Goal: Information Seeking & Learning: Learn about a topic

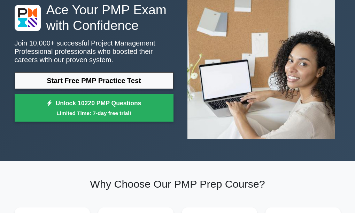
scroll to position [70, 0]
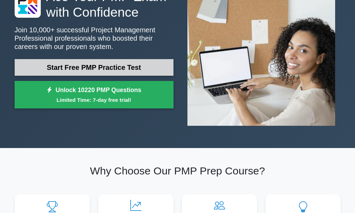
click at [104, 71] on link "Start Free PMP Practice Test" at bounding box center [94, 67] width 159 height 17
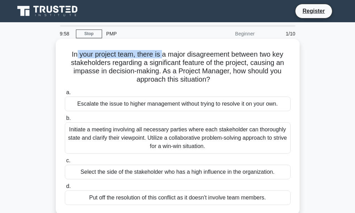
drag, startPoint x: 73, startPoint y: 55, endPoint x: 163, endPoint y: 50, distance: 89.6
click at [163, 50] on h5 "In your project team, there is a major disagreement between two key stakeholder…" at bounding box center [177, 67] width 227 height 34
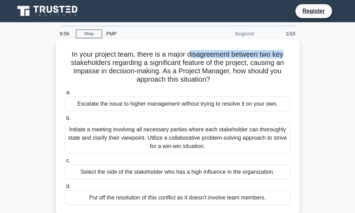
drag, startPoint x: 192, startPoint y: 53, endPoint x: 292, endPoint y: 52, distance: 100.2
click at [292, 52] on div "In your project team, there is a major disagreement between two key stakeholder…" at bounding box center [177, 127] width 238 height 171
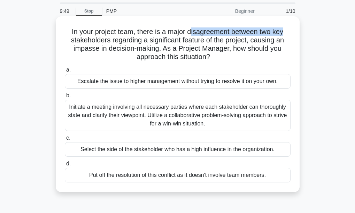
scroll to position [35, 0]
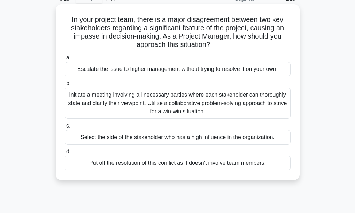
click at [162, 101] on div "Initiate a meeting involving all necessary parties where each stakeholder can t…" at bounding box center [178, 103] width 226 height 31
click at [65, 86] on input "b. Initiate a meeting involving all necessary parties where each stakeholder ca…" at bounding box center [65, 83] width 0 height 5
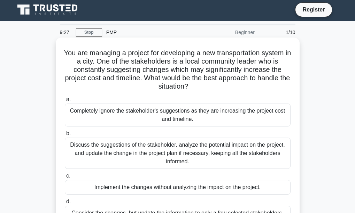
scroll to position [0, 0]
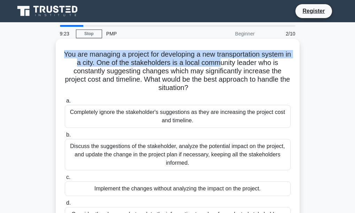
drag, startPoint x: 62, startPoint y: 54, endPoint x: 225, endPoint y: 61, distance: 163.0
click at [225, 61] on div "You are managing a project for developing a new transportation system in a city…" at bounding box center [177, 135] width 238 height 187
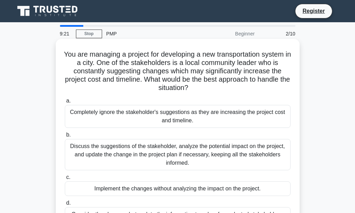
click at [87, 73] on h5 "You are managing a project for developing a new transportation system in a city…" at bounding box center [177, 71] width 227 height 42
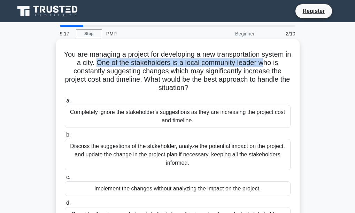
drag, startPoint x: 101, startPoint y: 63, endPoint x: 268, endPoint y: 63, distance: 167.0
click at [268, 63] on h5 "You are managing a project for developing a new transportation system in a city…" at bounding box center [177, 71] width 227 height 42
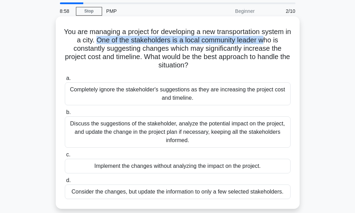
scroll to position [35, 0]
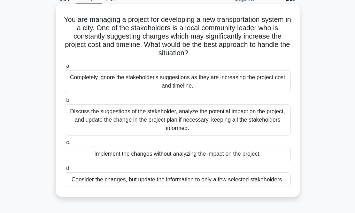
click at [181, 114] on div "Discuss the suggestions of the stakeholder, analyze the potential impact on the…" at bounding box center [178, 119] width 226 height 31
click at [65, 103] on input "b. Discuss the suggestions of the stakeholder, analyze the potential impact on …" at bounding box center [65, 100] width 0 height 5
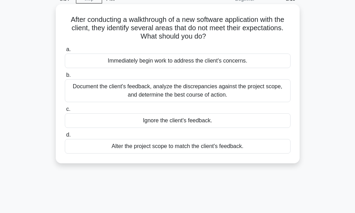
scroll to position [0, 0]
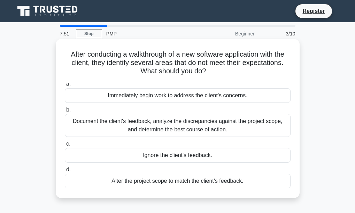
click at [167, 133] on div "Document the client's feedback, analyze the discrepancies against the project s…" at bounding box center [178, 125] width 226 height 23
click at [65, 112] on input "b. Document the client's feedback, analyze the discrepancies against the projec…" at bounding box center [65, 110] width 0 height 5
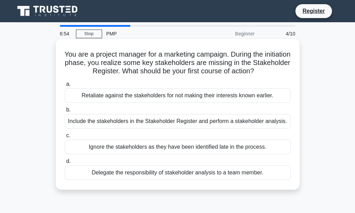
click at [103, 123] on div "Include the stakeholders in the Stakeholder Register and perform a stakeholder …" at bounding box center [178, 121] width 226 height 15
click at [65, 112] on input "b. Include the stakeholders in the Stakeholder Register and perform a stakehold…" at bounding box center [65, 110] width 0 height 5
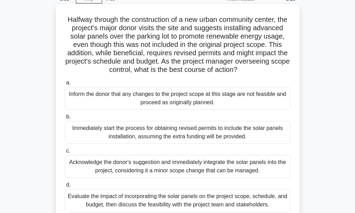
scroll to position [70, 0]
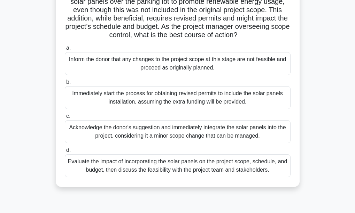
click at [136, 176] on div "Evaluate the impact of incorporating the solar panels on the project scope, sch…" at bounding box center [178, 166] width 226 height 23
click at [65, 153] on input "d. Evaluate the impact of incorporating the solar panels on the project scope, …" at bounding box center [65, 150] width 0 height 5
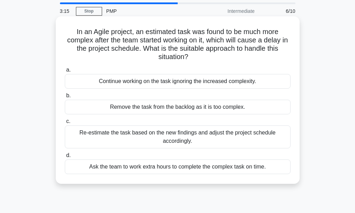
scroll to position [35, 0]
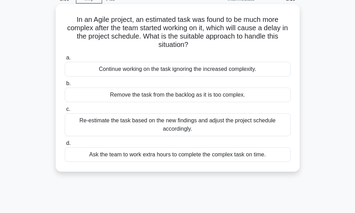
click at [183, 124] on div "Re-estimate the task based on the new findings and adjust the project schedule …" at bounding box center [178, 124] width 226 height 23
click at [65, 112] on input "c. Re-estimate the task based on the new findings and adjust the project schedu…" at bounding box center [65, 109] width 0 height 5
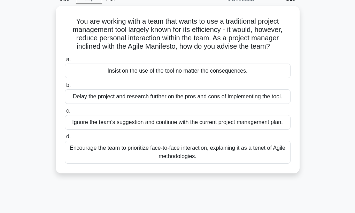
click at [183, 124] on div "Ignore the team's suggestion and continue with the current project management p…" at bounding box center [178, 122] width 226 height 15
click at [65, 113] on input "c. Ignore the team's suggestion and continue with the current project managemen…" at bounding box center [65, 111] width 0 height 5
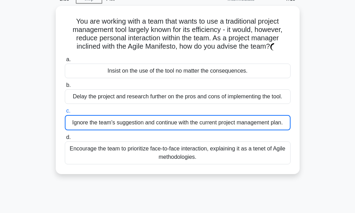
scroll to position [0, 0]
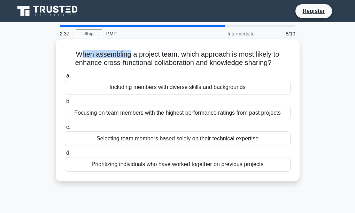
drag, startPoint x: 77, startPoint y: 55, endPoint x: 130, endPoint y: 55, distance: 52.9
click at [130, 55] on h5 "When assembling a project team, which approach is most likely to enhance cross-…" at bounding box center [177, 58] width 227 height 17
click at [114, 89] on div "Including members with diverse skills and backgrounds" at bounding box center [178, 87] width 226 height 15
click at [65, 78] on input "a. Including members with diverse skills and backgrounds" at bounding box center [65, 76] width 0 height 5
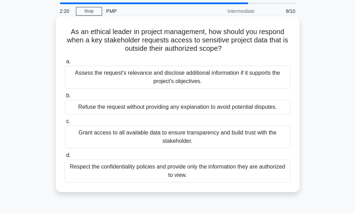
scroll to position [35, 0]
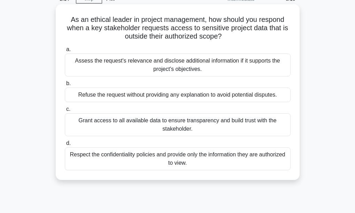
click at [98, 162] on div "Respect the confidentiality policies and provide only the information they are …" at bounding box center [178, 159] width 226 height 23
click at [65, 146] on input "d. Respect the confidentiality policies and provide only the information they a…" at bounding box center [65, 143] width 0 height 5
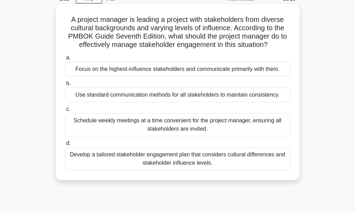
click at [122, 123] on div "Schedule weekly meetings at a time convenient for the project manager, ensuring…" at bounding box center [178, 124] width 226 height 23
click at [65, 112] on input "c. Schedule weekly meetings at a time convenient for the project manager, ensur…" at bounding box center [65, 109] width 0 height 5
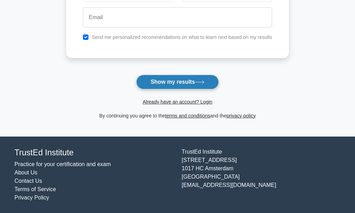
click at [172, 86] on button "Show my results" at bounding box center [177, 82] width 82 height 15
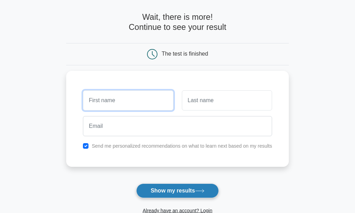
scroll to position [21, 0]
